Goal: Task Accomplishment & Management: Manage account settings

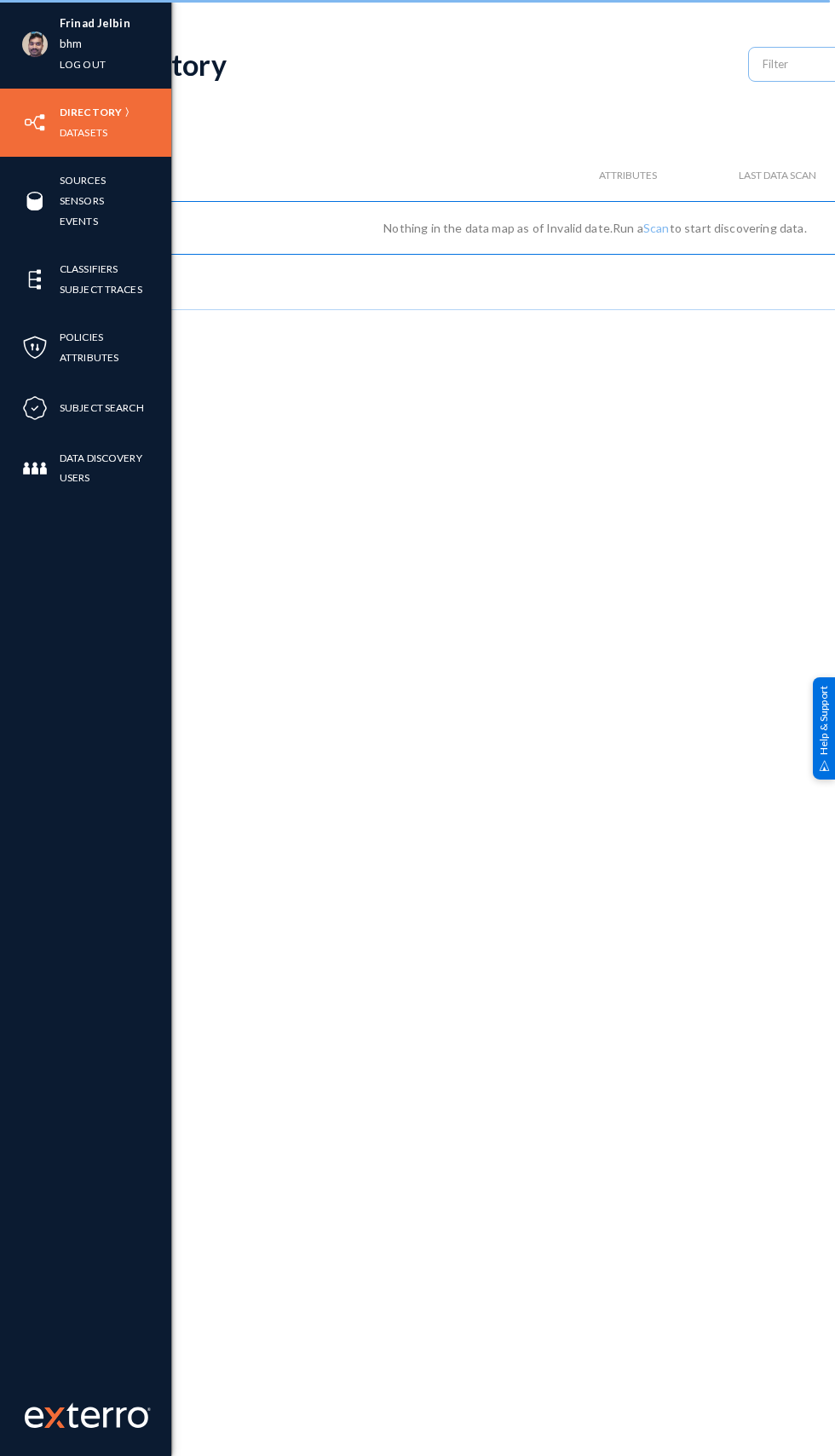
click at [37, 65] on div "Frinad Jelbin bhm Log out" at bounding box center [85, 44] width 171 height 89
click at [70, 43] on link "bhm" at bounding box center [70, 43] width 22 height 20
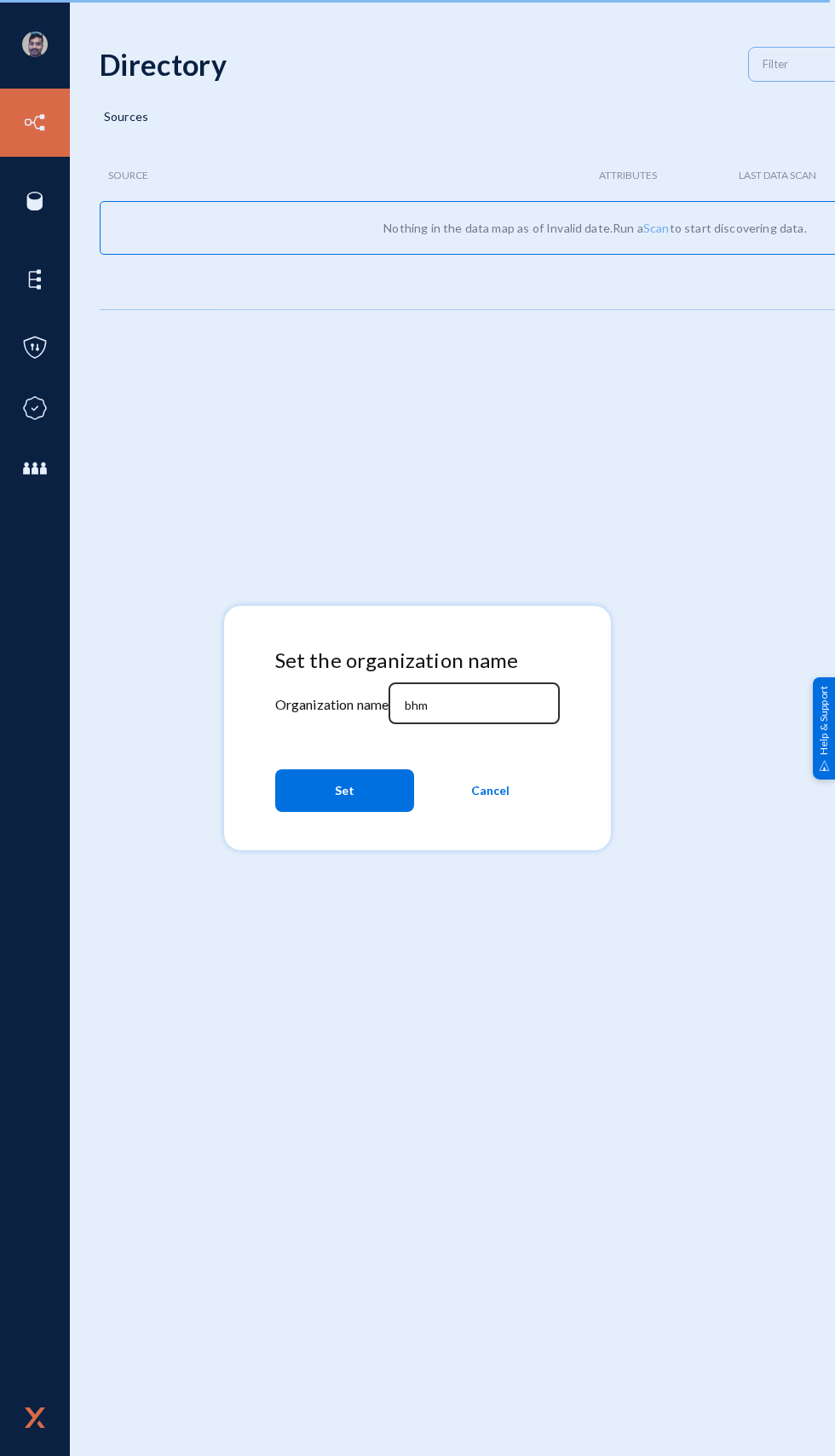
click at [507, 706] on input "bhm" at bounding box center [478, 705] width 146 height 16
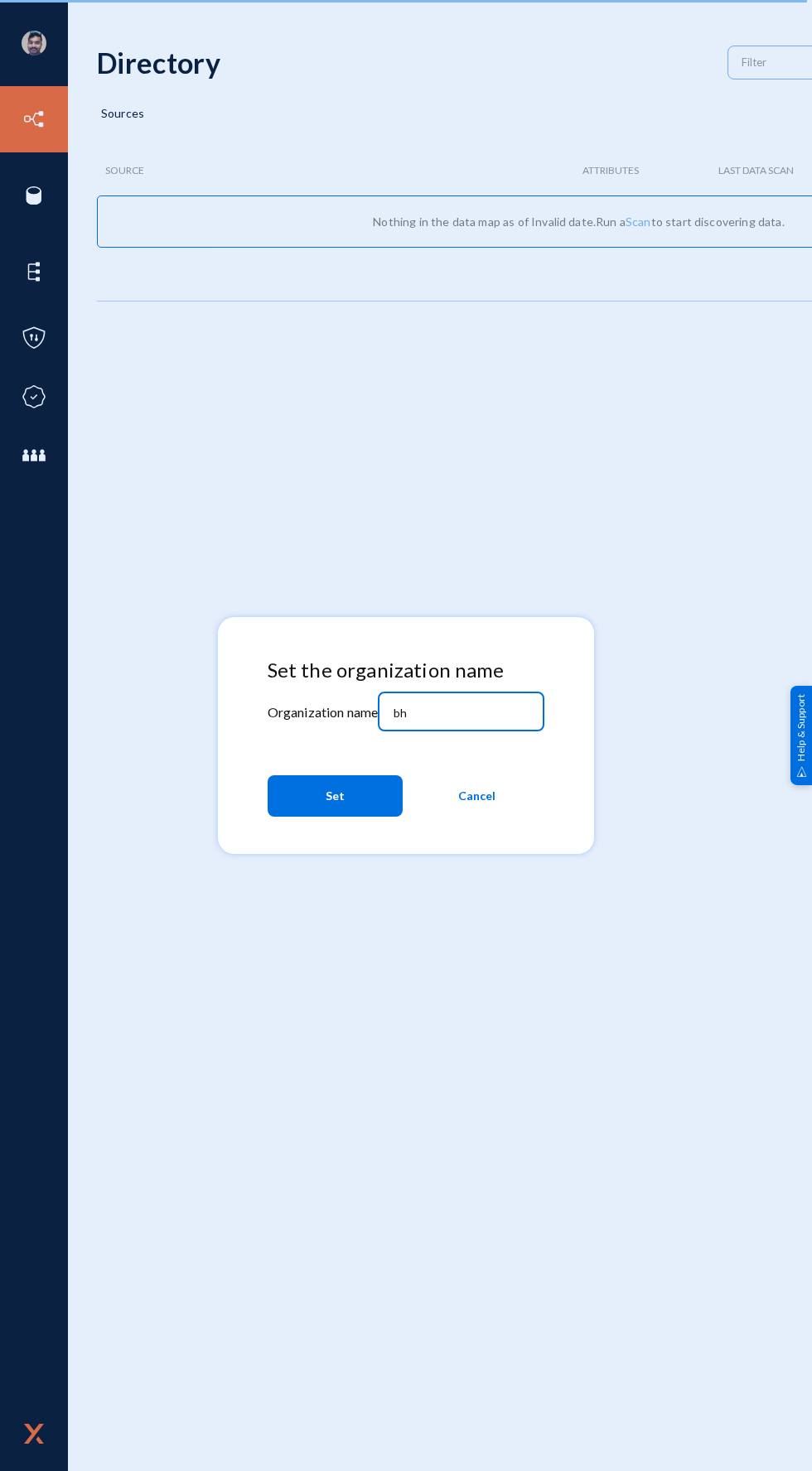
type input "b"
type input "[PERSON_NAME]"
click at [337, 817] on button "Set" at bounding box center [335, 796] width 135 height 41
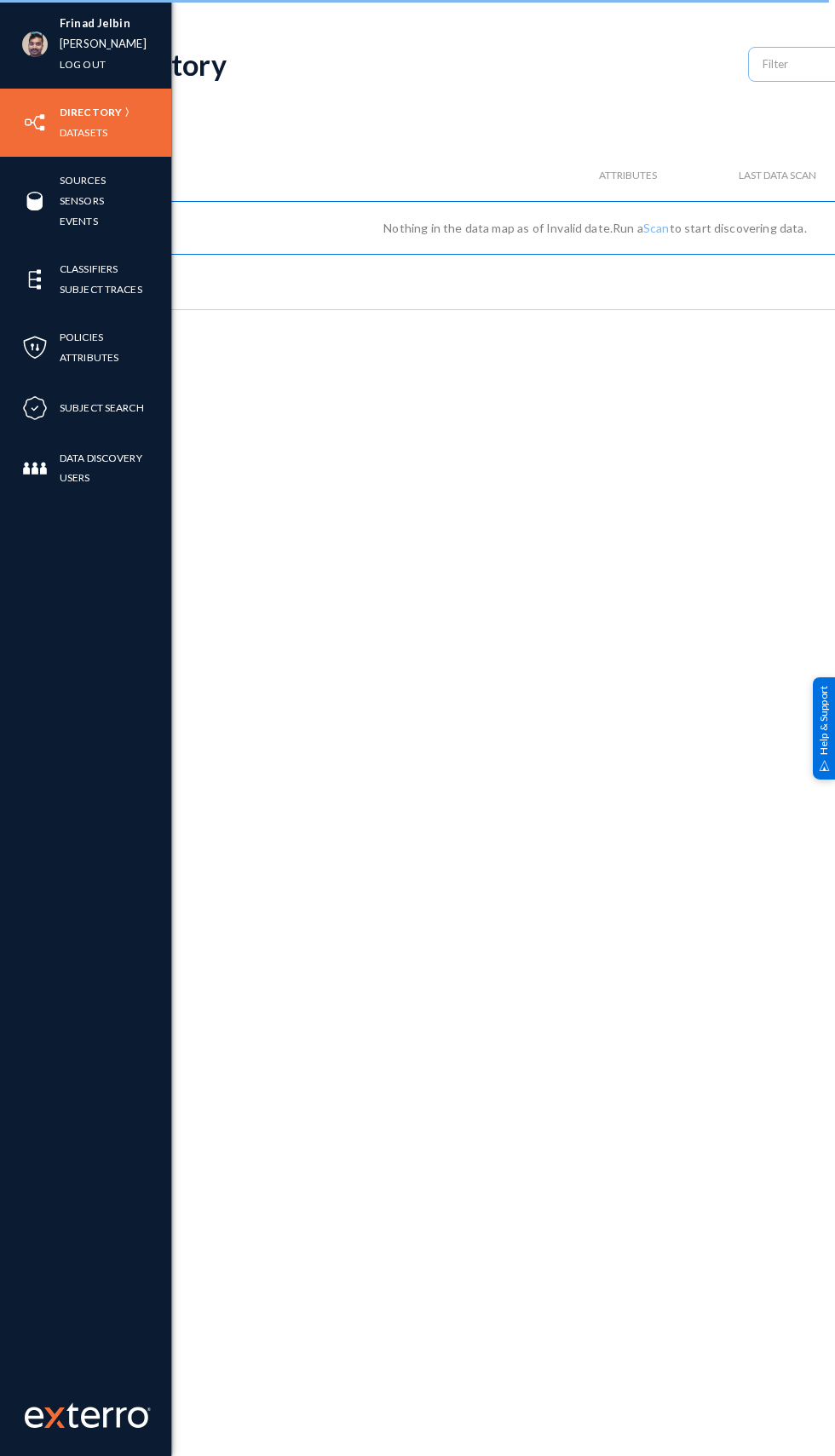
click at [29, 42] on img at bounding box center [34, 43] width 25 height 25
click at [69, 43] on link "russel" at bounding box center [104, 43] width 87 height 20
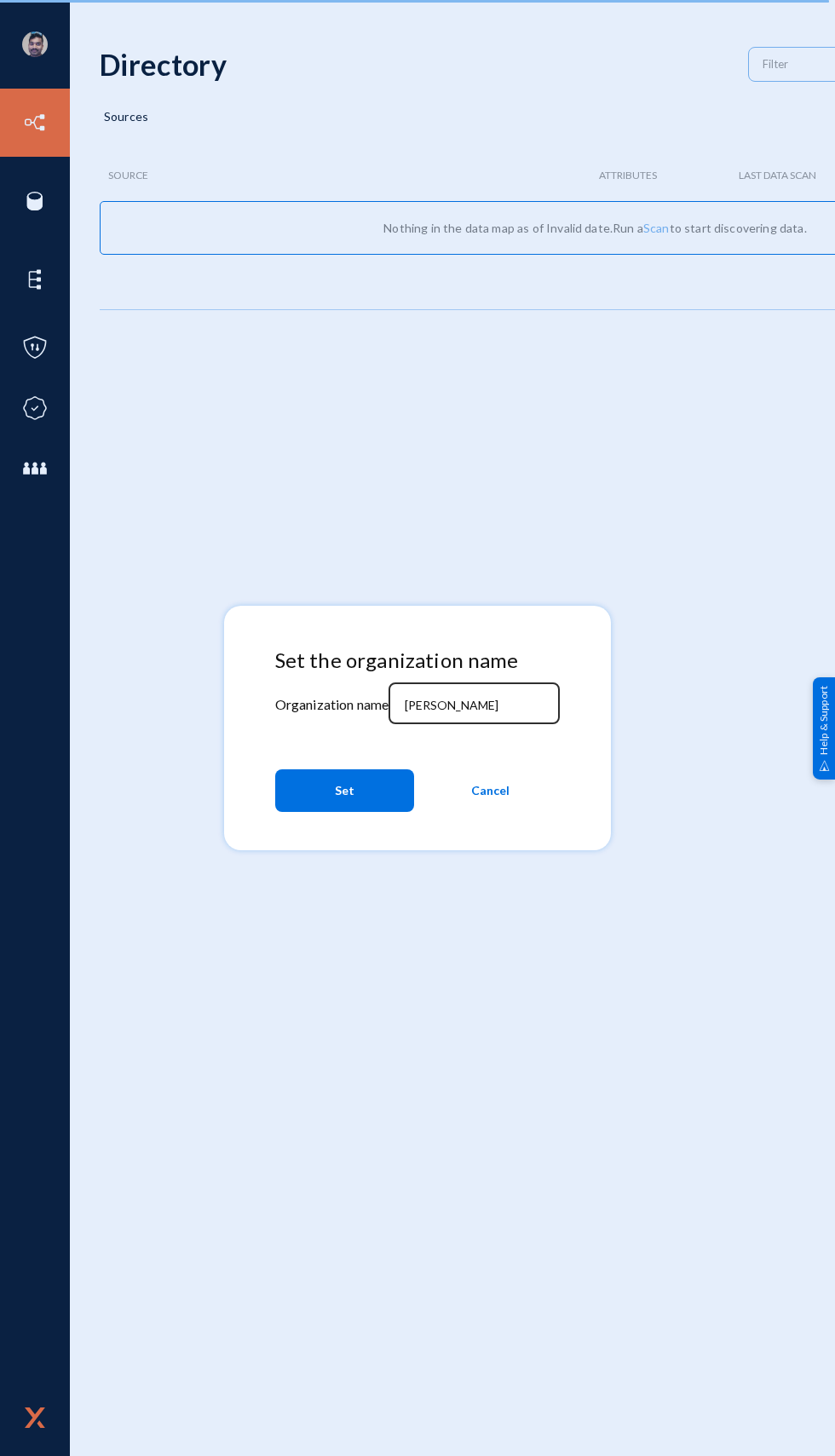
click at [506, 710] on input "russel" at bounding box center [478, 705] width 146 height 16
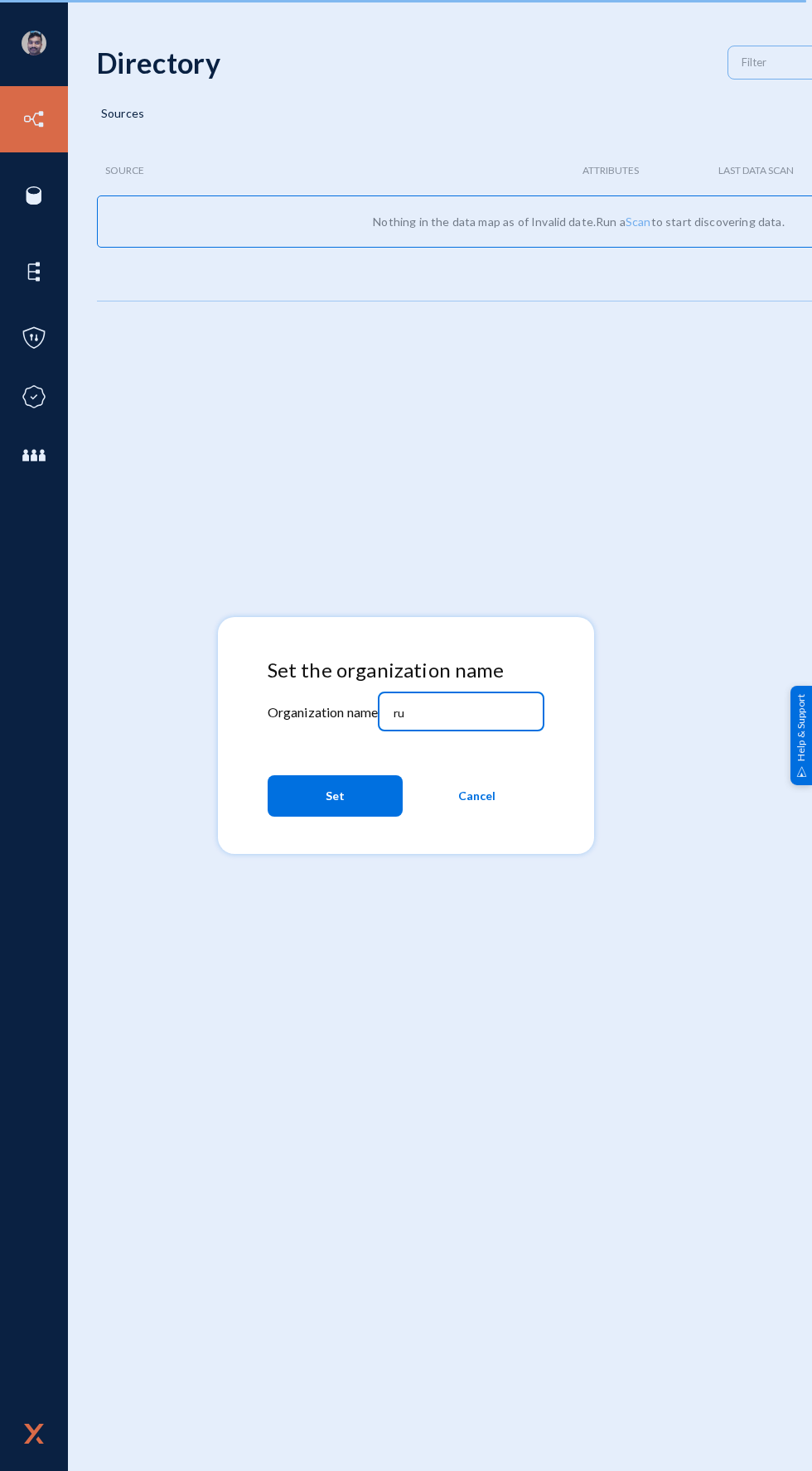
type input "r"
type input "bhm"
click at [334, 799] on span "Set" at bounding box center [335, 796] width 19 height 30
